Goal: Transaction & Acquisition: Purchase product/service

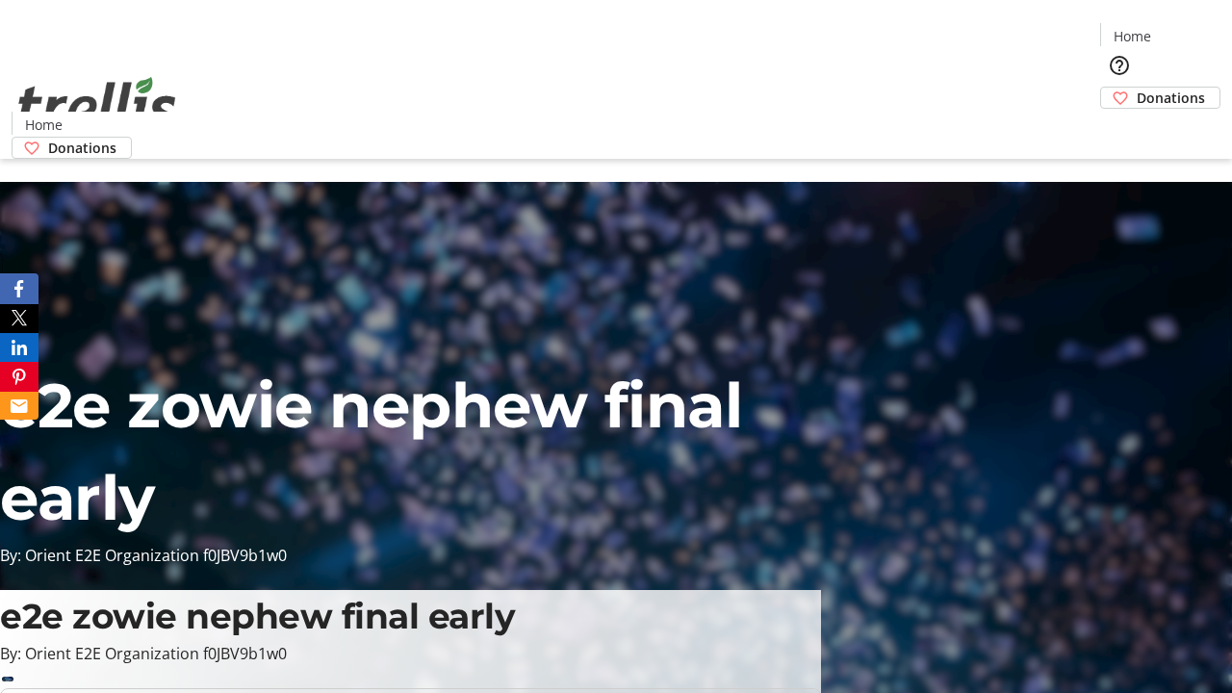
click at [1137, 88] on span "Donations" at bounding box center [1171, 98] width 68 height 20
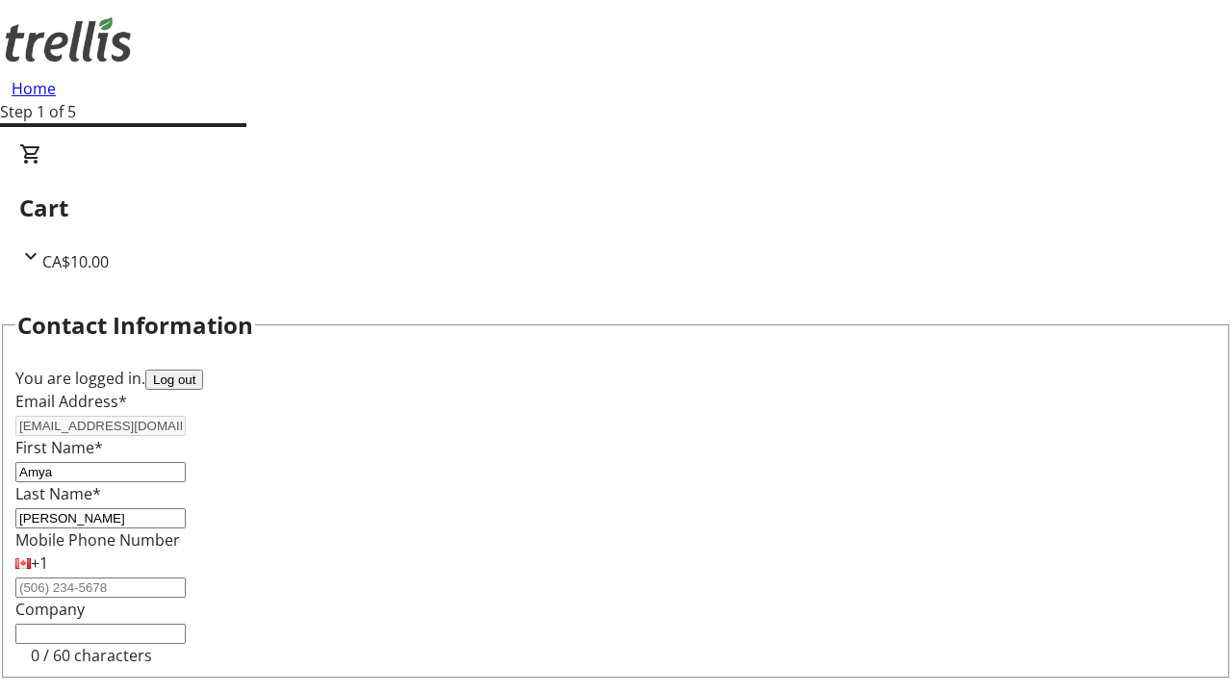
select select "CA"
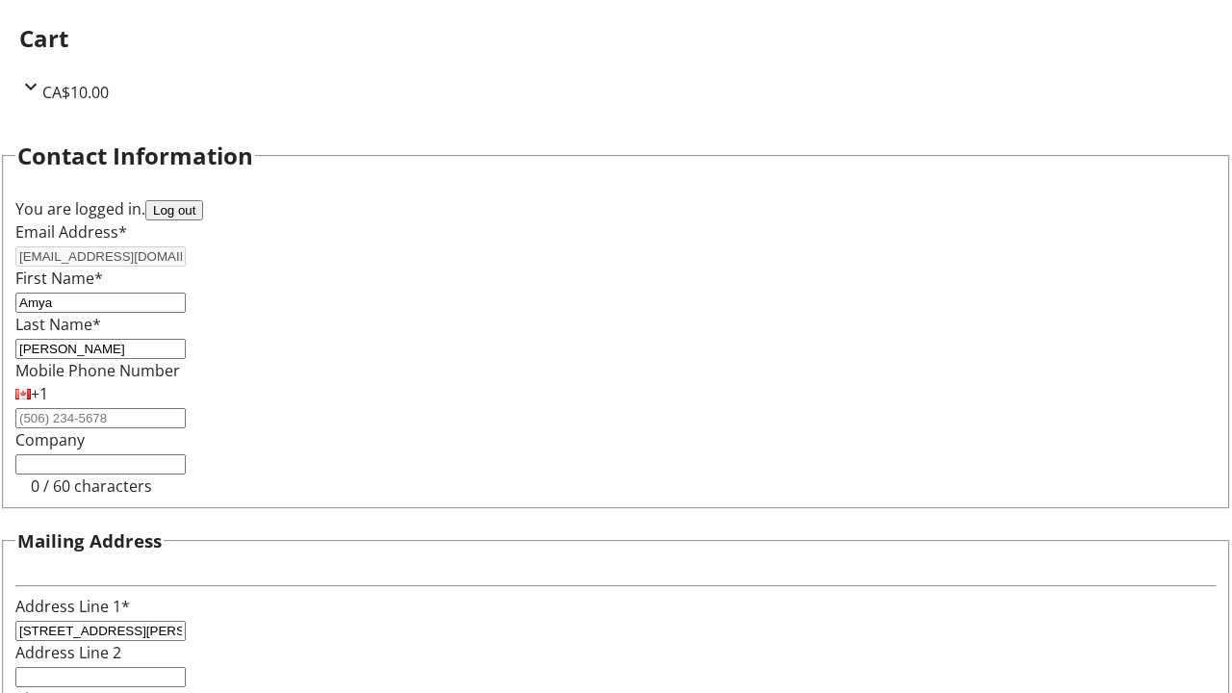
select select "BC"
type input "Kelowna"
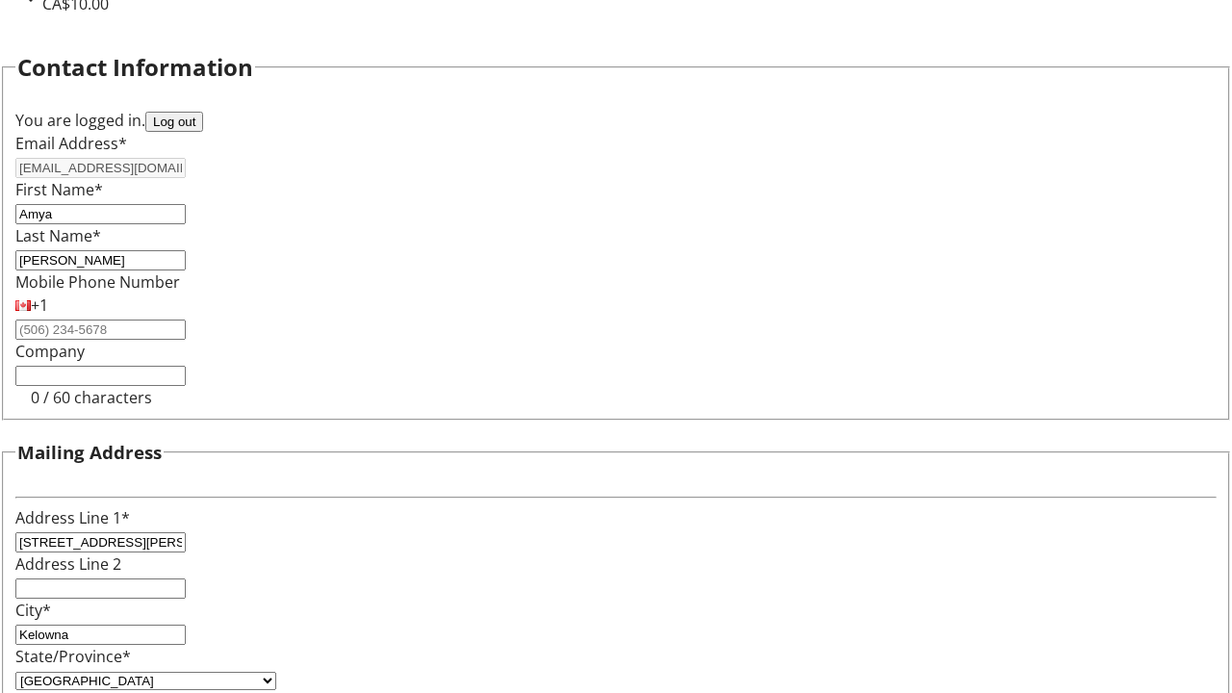
type input "V1Y 0C2"
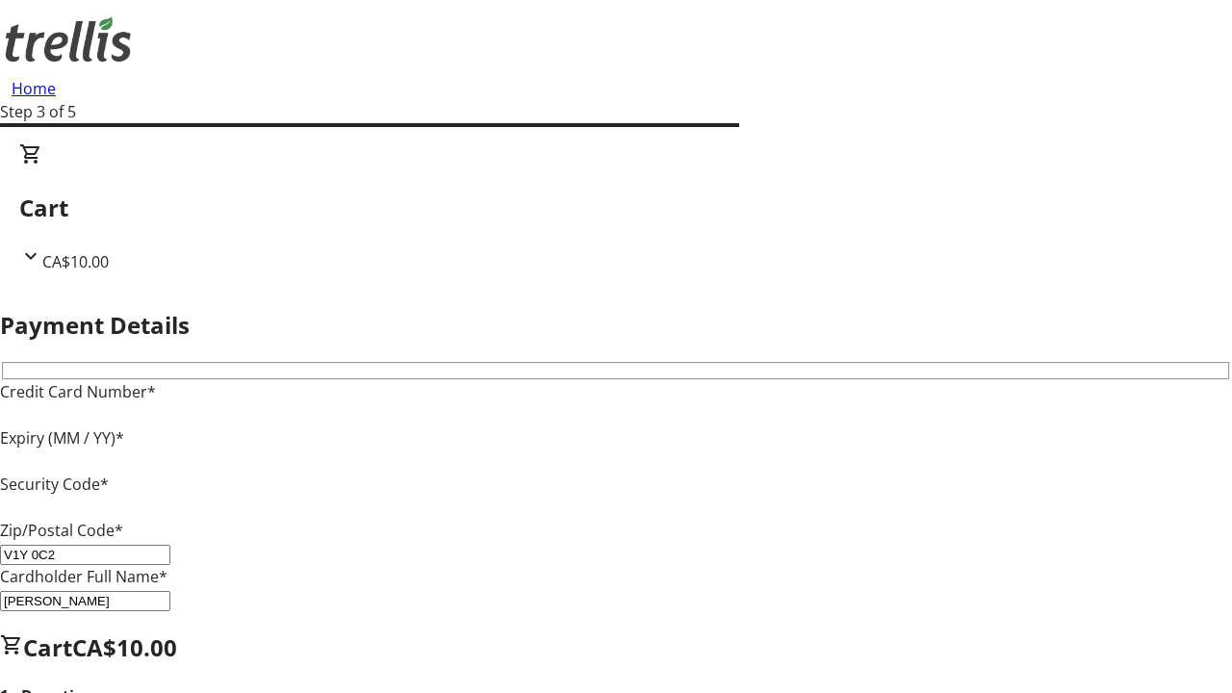
type input "V1Y 0C2"
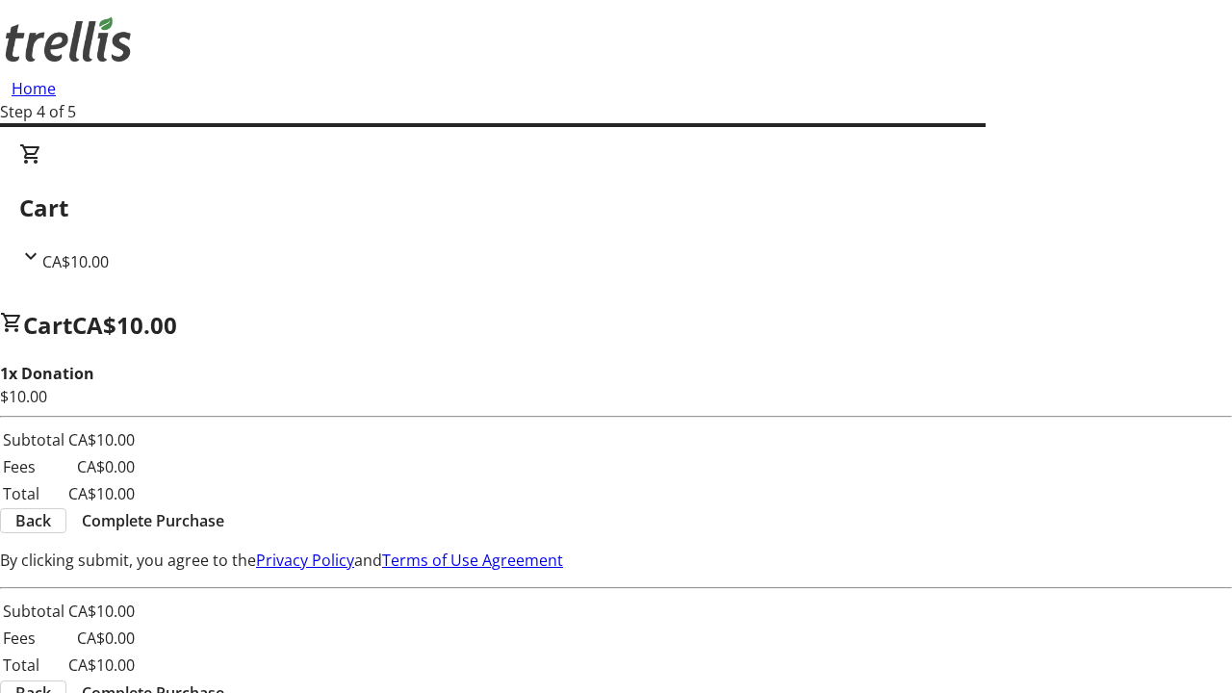
click at [224, 509] on span "Complete Purchase" at bounding box center [153, 520] width 142 height 23
